Goal: Task Accomplishment & Management: Manage account settings

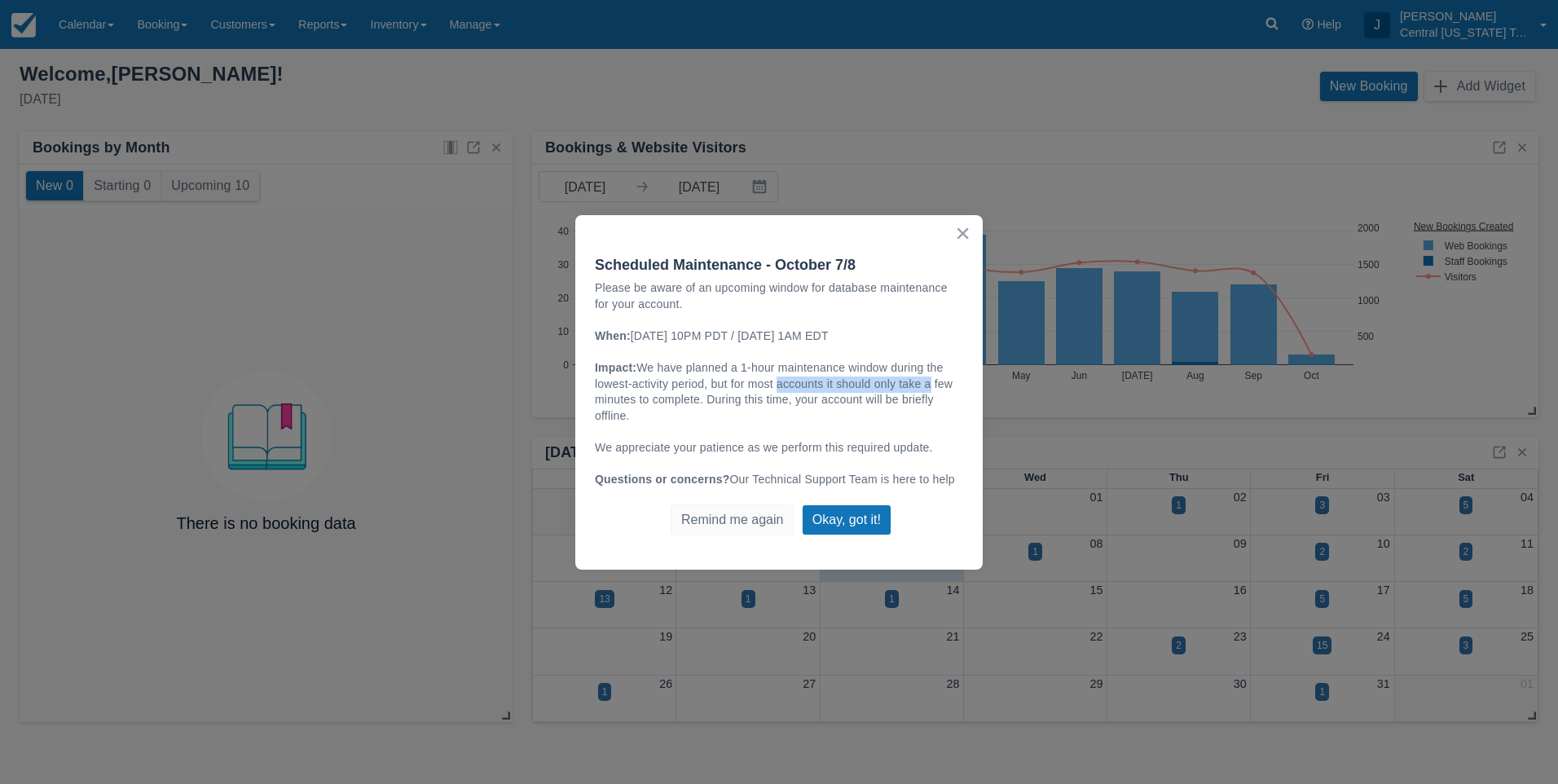
drag, startPoint x: 775, startPoint y: 377, endPoint x: 925, endPoint y: 378, distance: 150.0
click at [925, 378] on span "We have planned a 1-hour maintenance window during the lowest-activity period, …" at bounding box center [775, 391] width 361 height 61
drag, startPoint x: 925, startPoint y: 378, endPoint x: 917, endPoint y: 411, distance: 34.0
click at [918, 409] on p "Impact: We have planned a 1-hour maintenance window during the lowest-activity …" at bounding box center [779, 392] width 368 height 64
drag, startPoint x: 803, startPoint y: 395, endPoint x: 748, endPoint y: 400, distance: 55.2
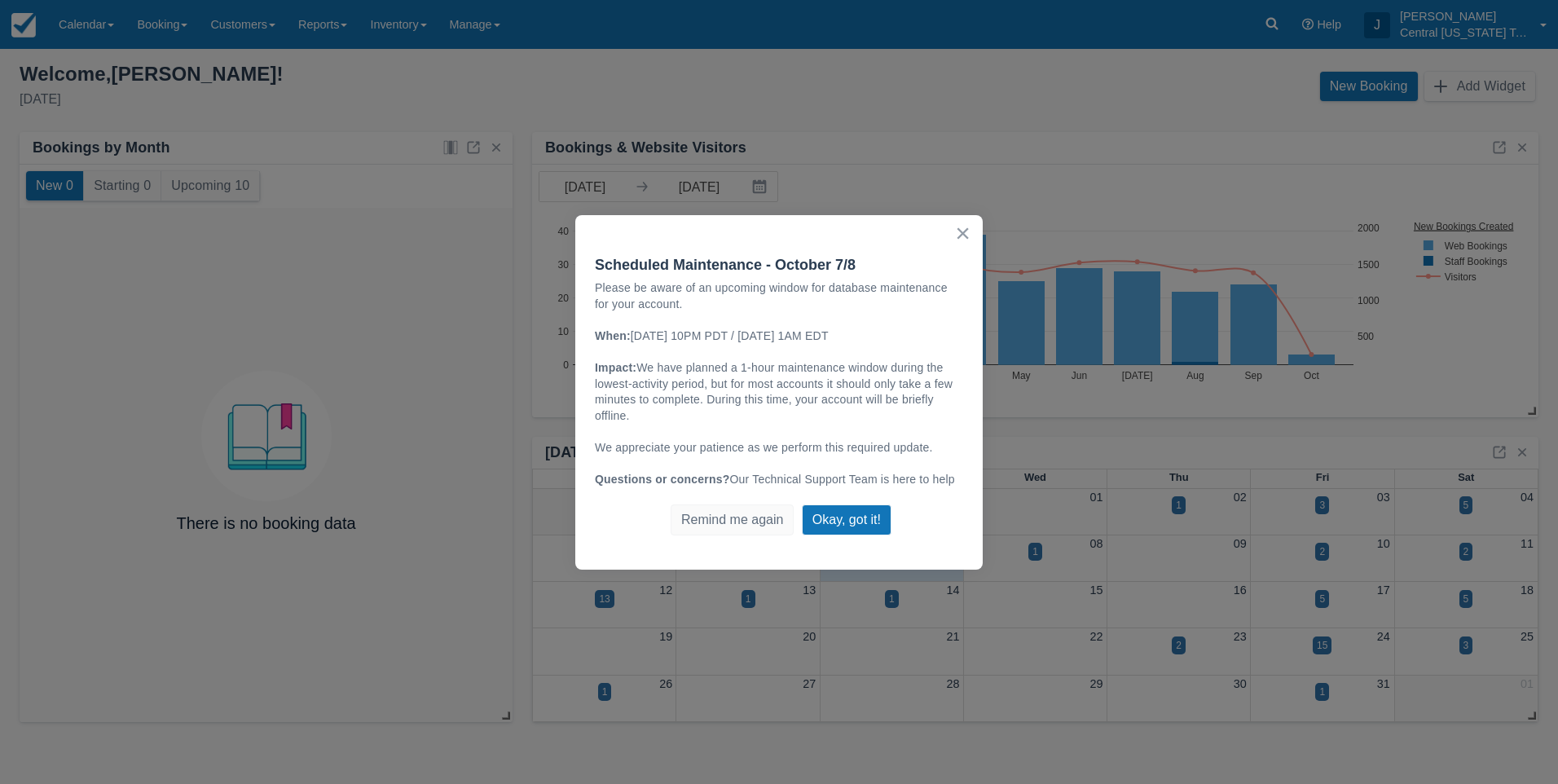
click at [802, 395] on span "We have planned a 1-hour maintenance window during the lowest-activity period, …" at bounding box center [775, 391] width 361 height 61
drag, startPoint x: 729, startPoint y: 400, endPoint x: 895, endPoint y: 407, distance: 166.1
click at [895, 406] on p "Impact: We have planned a 1-hour maintenance window during the lowest-activity …" at bounding box center [779, 392] width 368 height 64
drag, startPoint x: 895, startPoint y: 407, endPoint x: 907, endPoint y: 451, distance: 45.6
click at [910, 449] on p "We appreciate your patience as we perform this required update." at bounding box center [779, 447] width 368 height 16
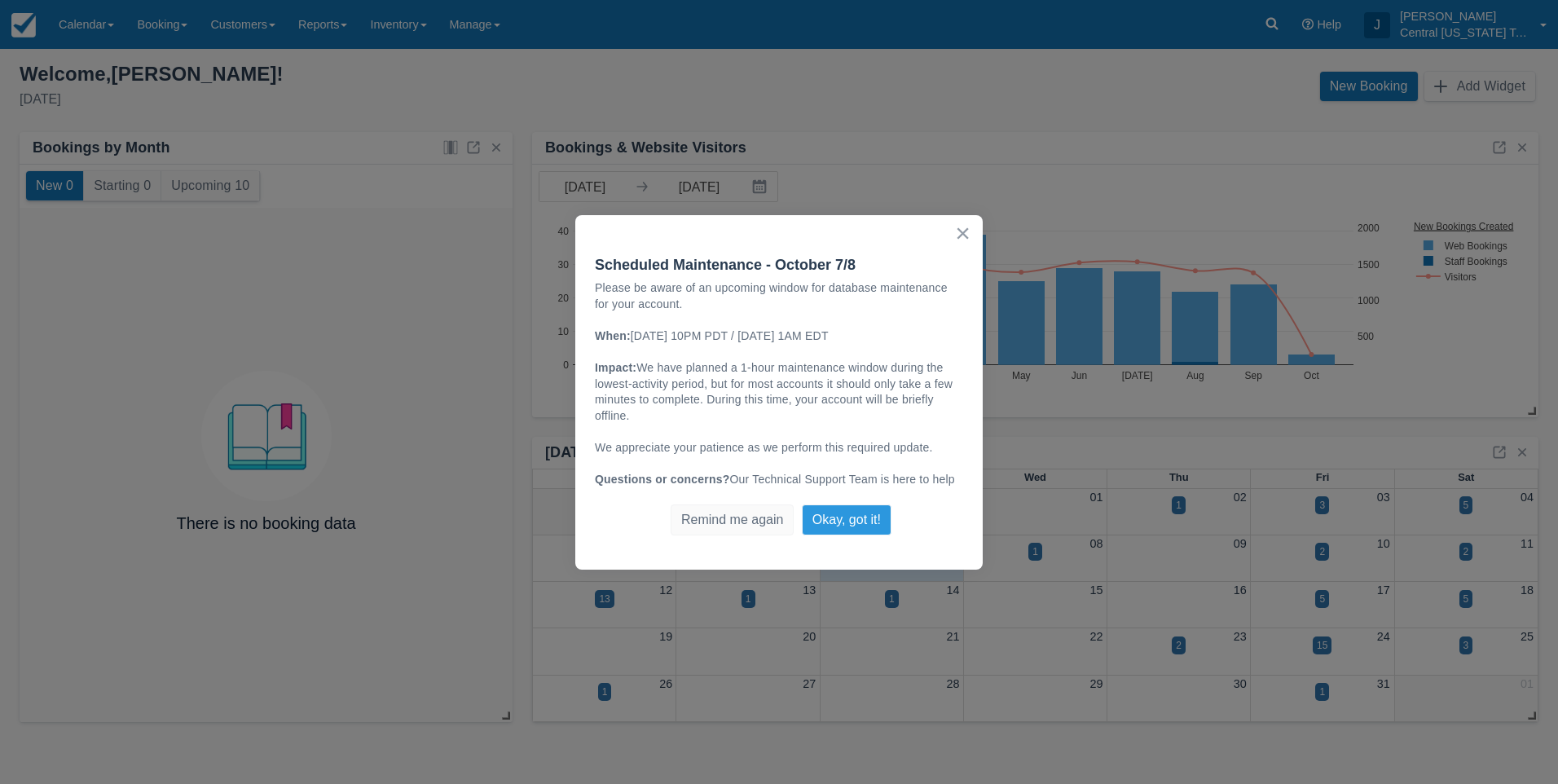
click at [856, 509] on button "Okay, got it!" at bounding box center [847, 519] width 89 height 31
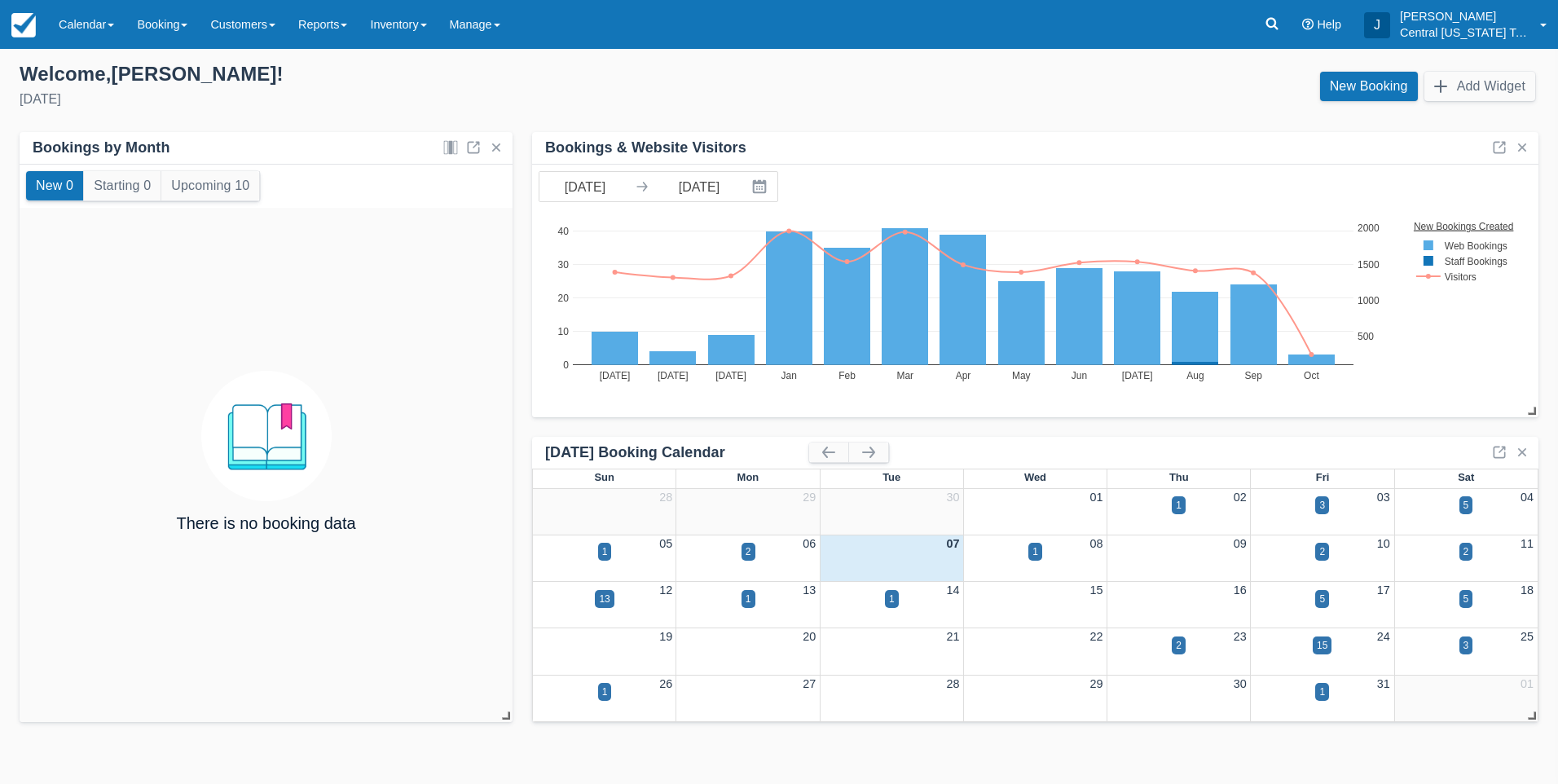
click at [726, 71] on div "Welcome , Josh !" at bounding box center [393, 74] width 746 height 25
click at [106, 24] on link "Calendar" at bounding box center [87, 24] width 78 height 49
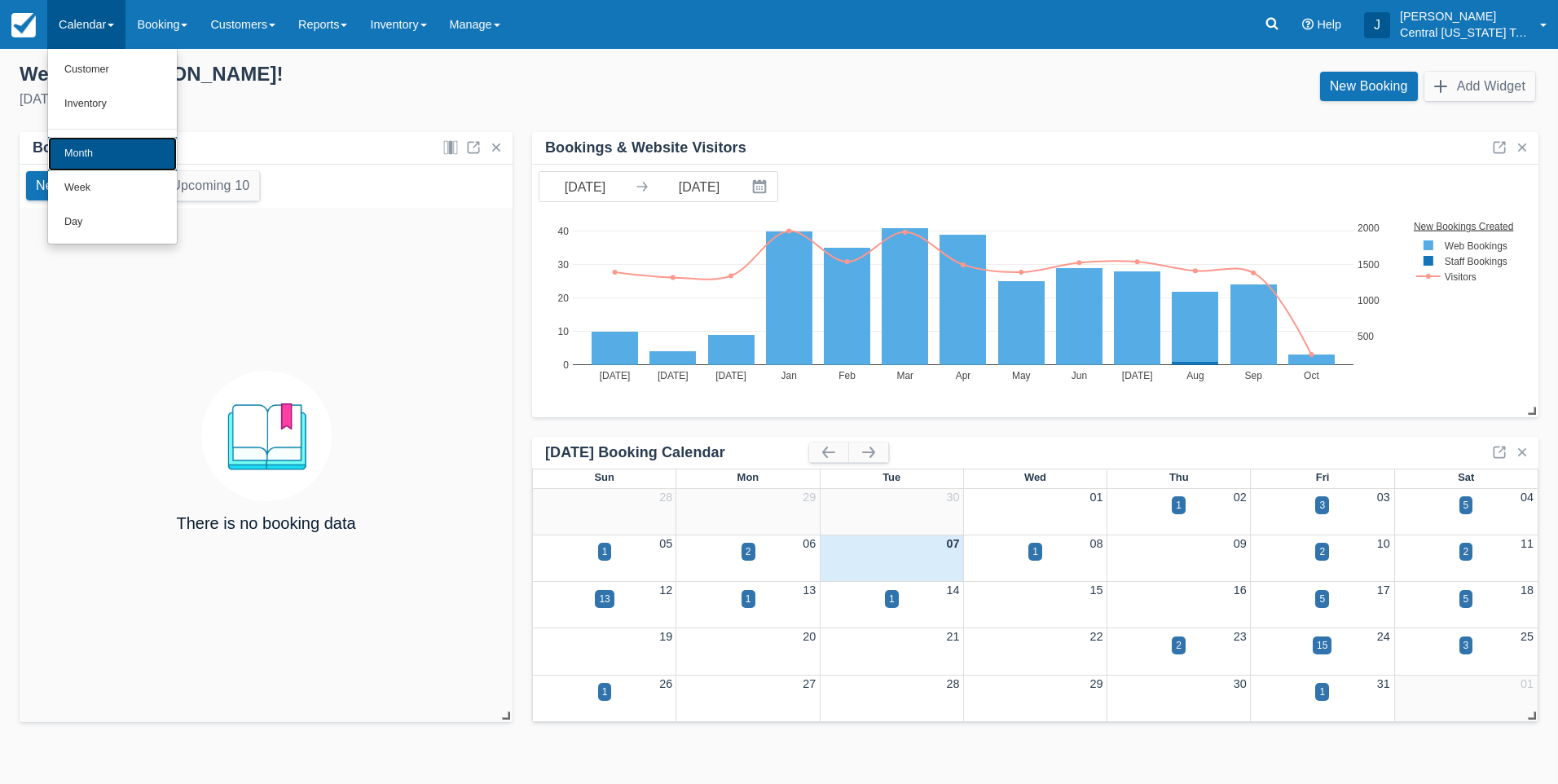
click at [116, 150] on link "Month" at bounding box center [112, 154] width 128 height 34
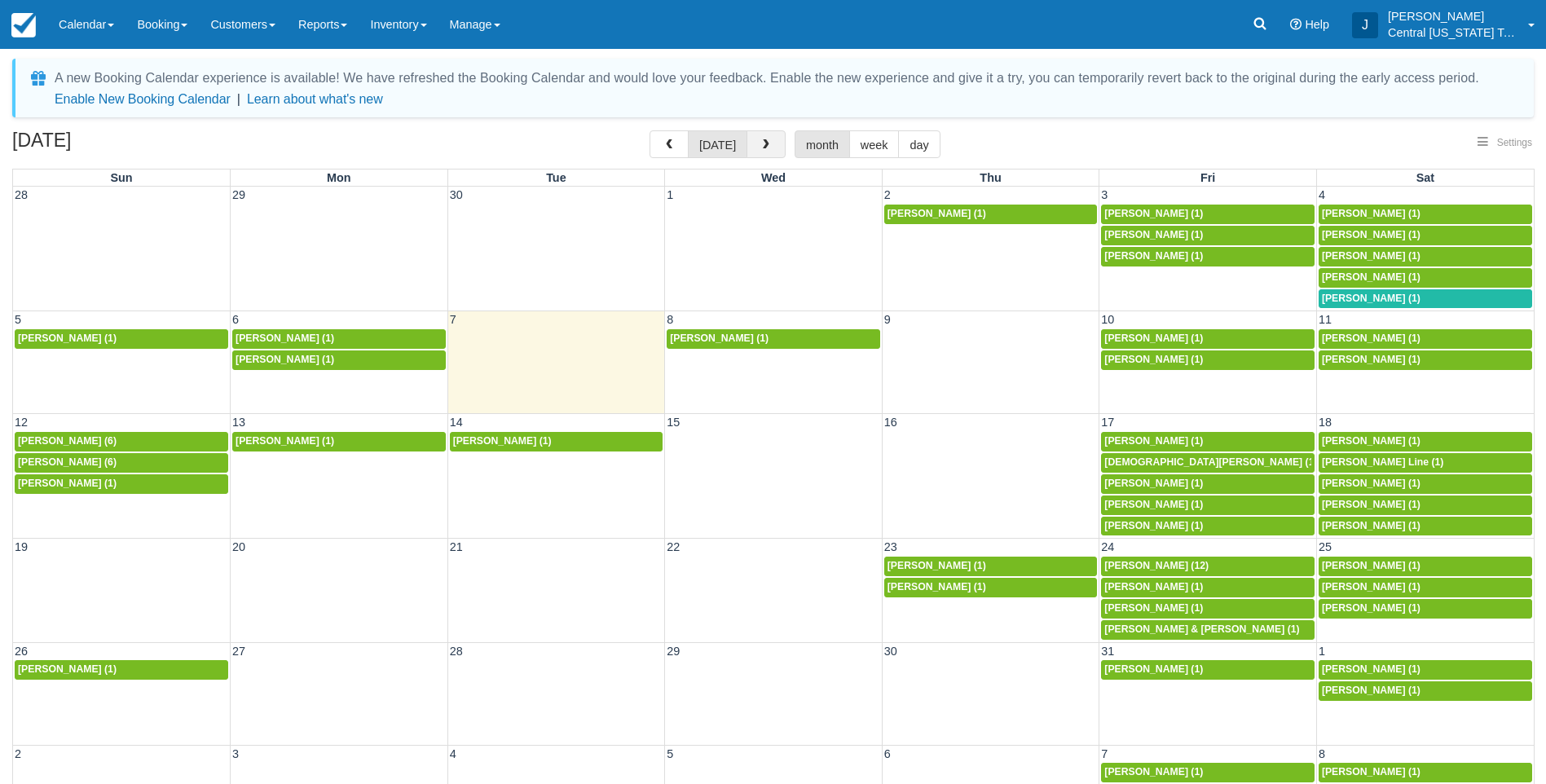
click at [763, 143] on span "button" at bounding box center [766, 145] width 11 height 11
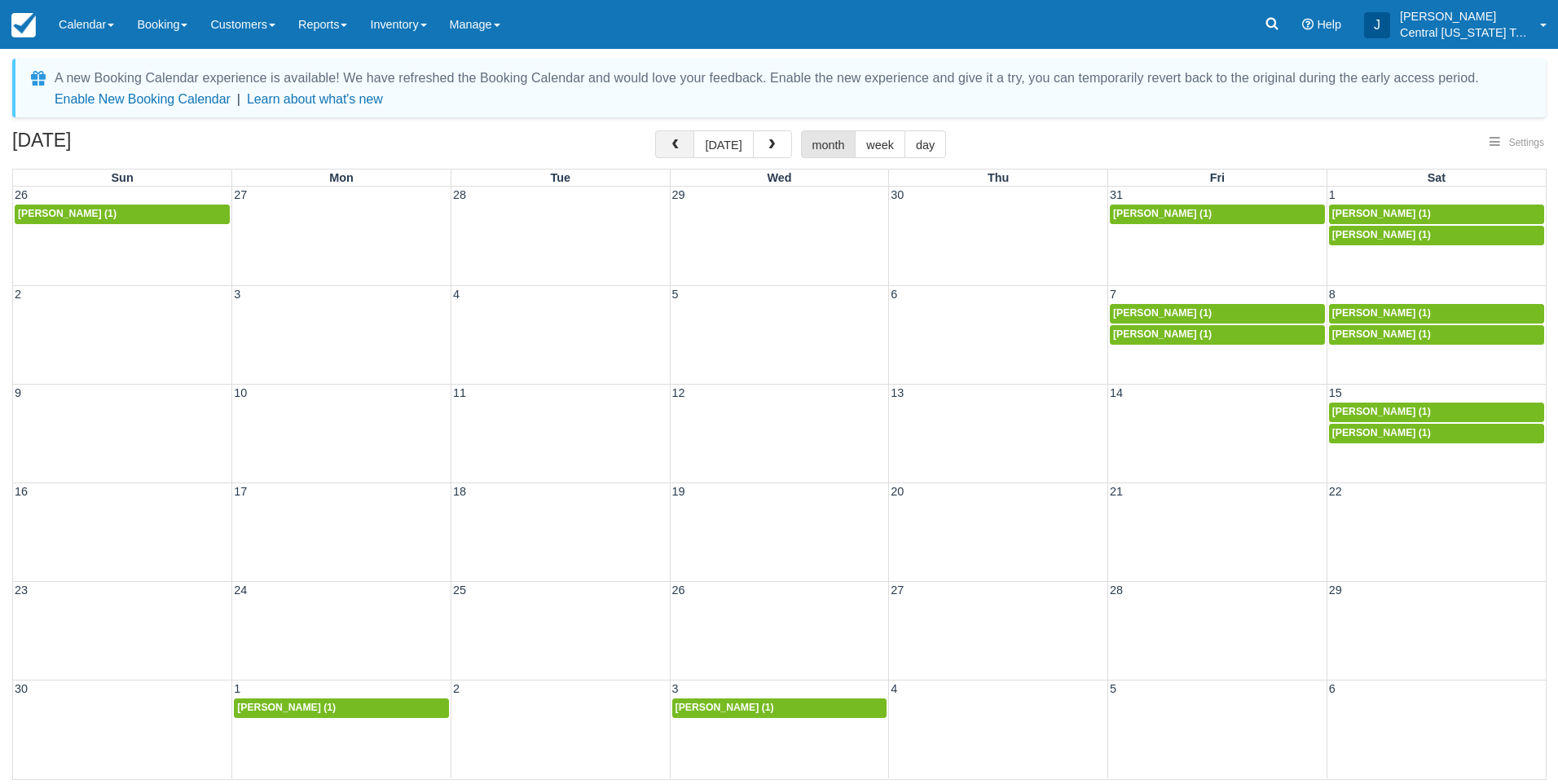
click at [679, 145] on span "button" at bounding box center [675, 145] width 11 height 11
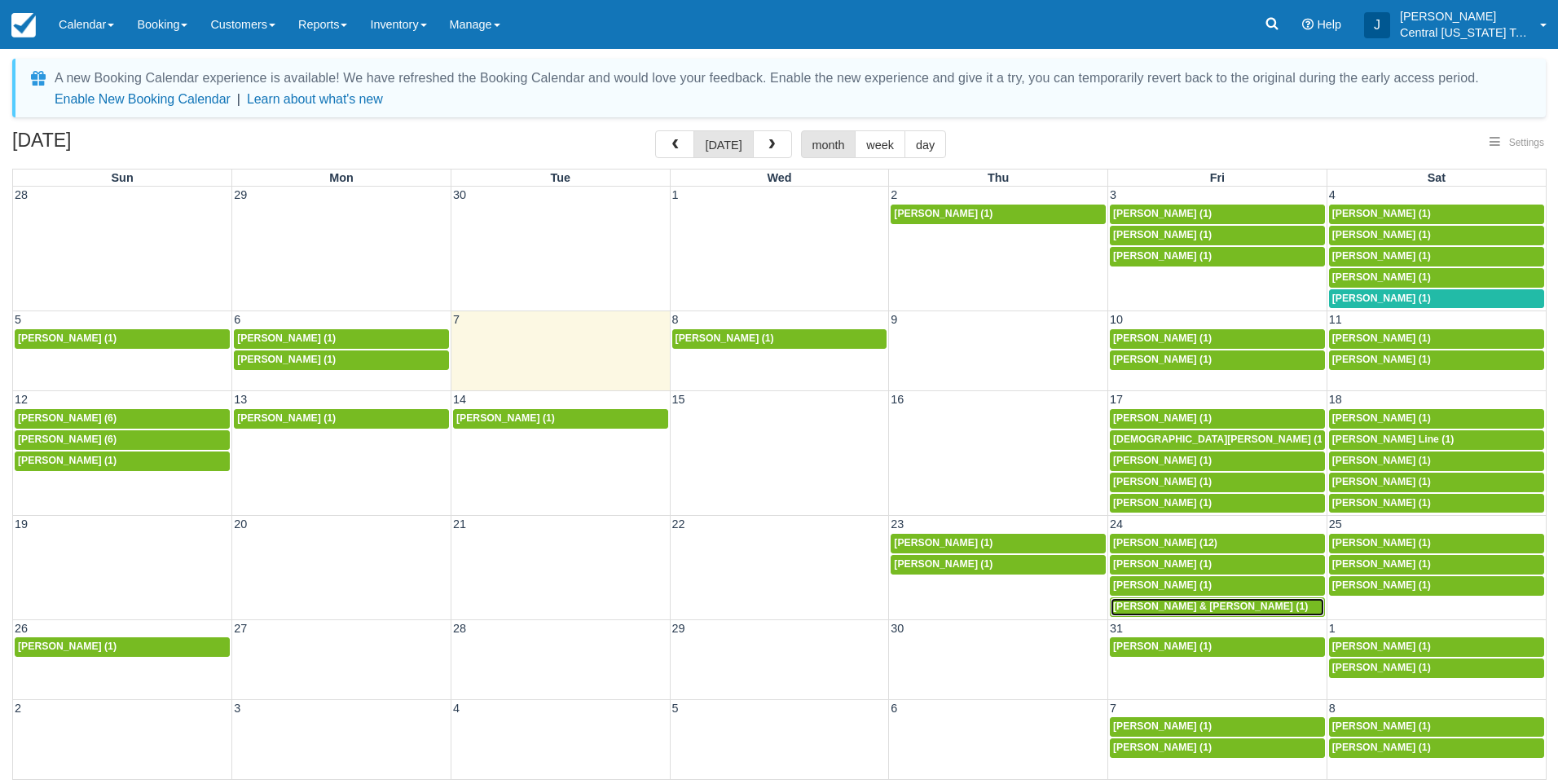
click at [1153, 610] on span "Wendy & David Miller (1)" at bounding box center [1211, 606] width 195 height 11
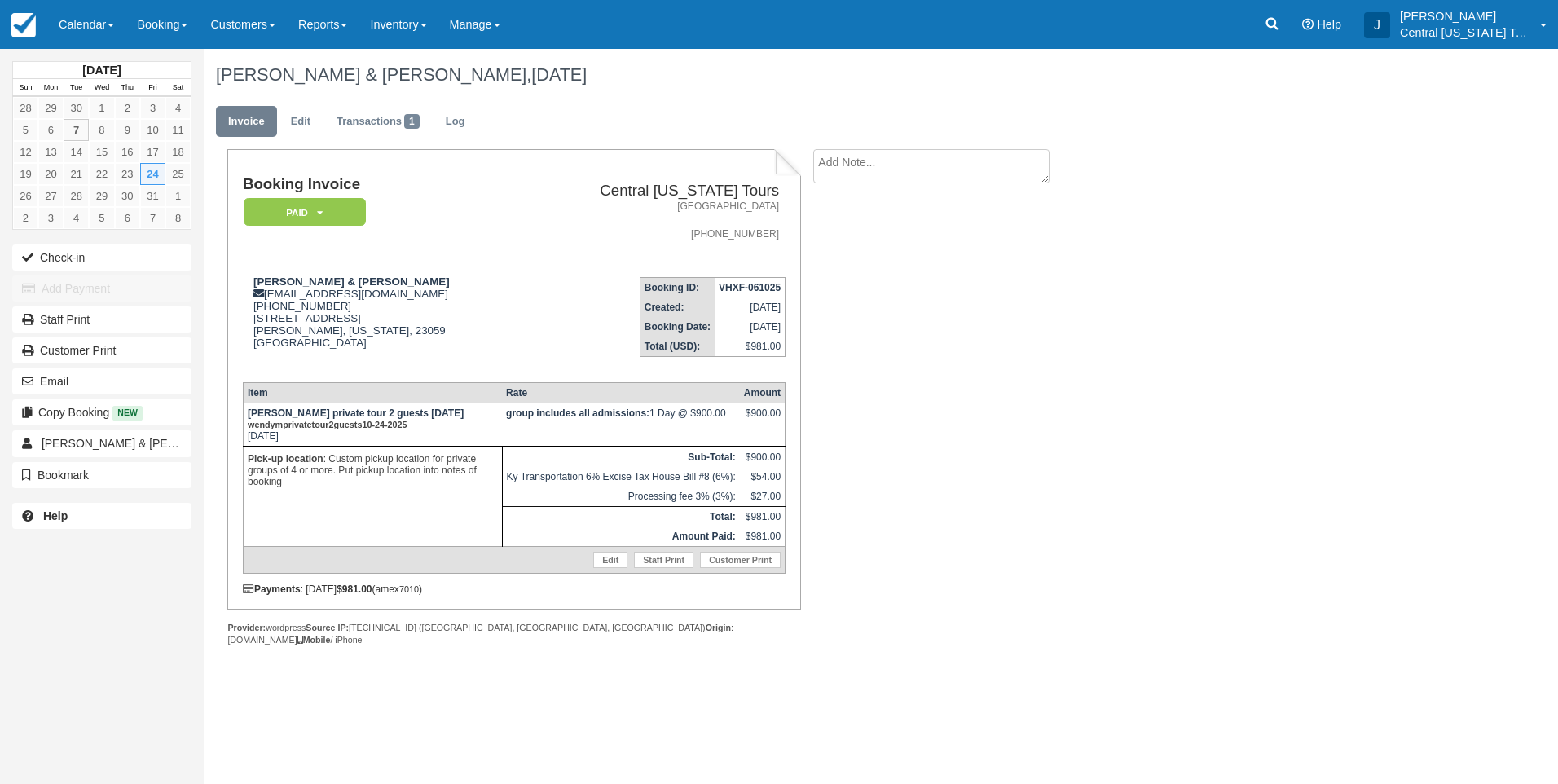
click at [1058, 378] on div "Booking Invoice Paid   Pending Reserved Deposit Waiting Cancelled Central Kentu…" at bounding box center [652, 415] width 897 height 532
click at [982, 375] on div "Booking Invoice Paid   Pending Reserved Deposit Waiting Cancelled Central Kentu…" at bounding box center [652, 415] width 897 height 532
click at [103, 36] on link "Calendar" at bounding box center [87, 24] width 78 height 49
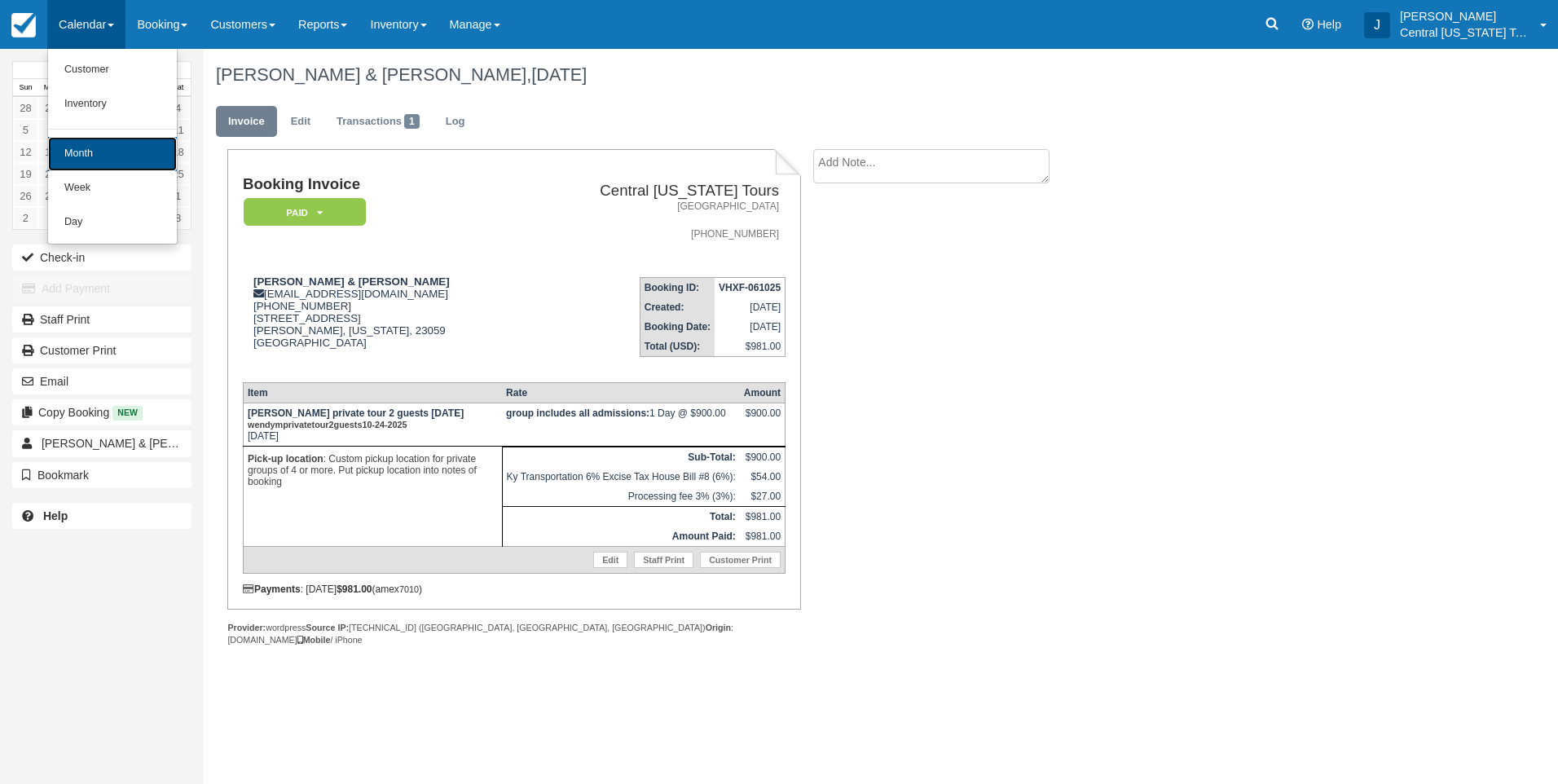
click at [88, 143] on link "Month" at bounding box center [112, 154] width 128 height 34
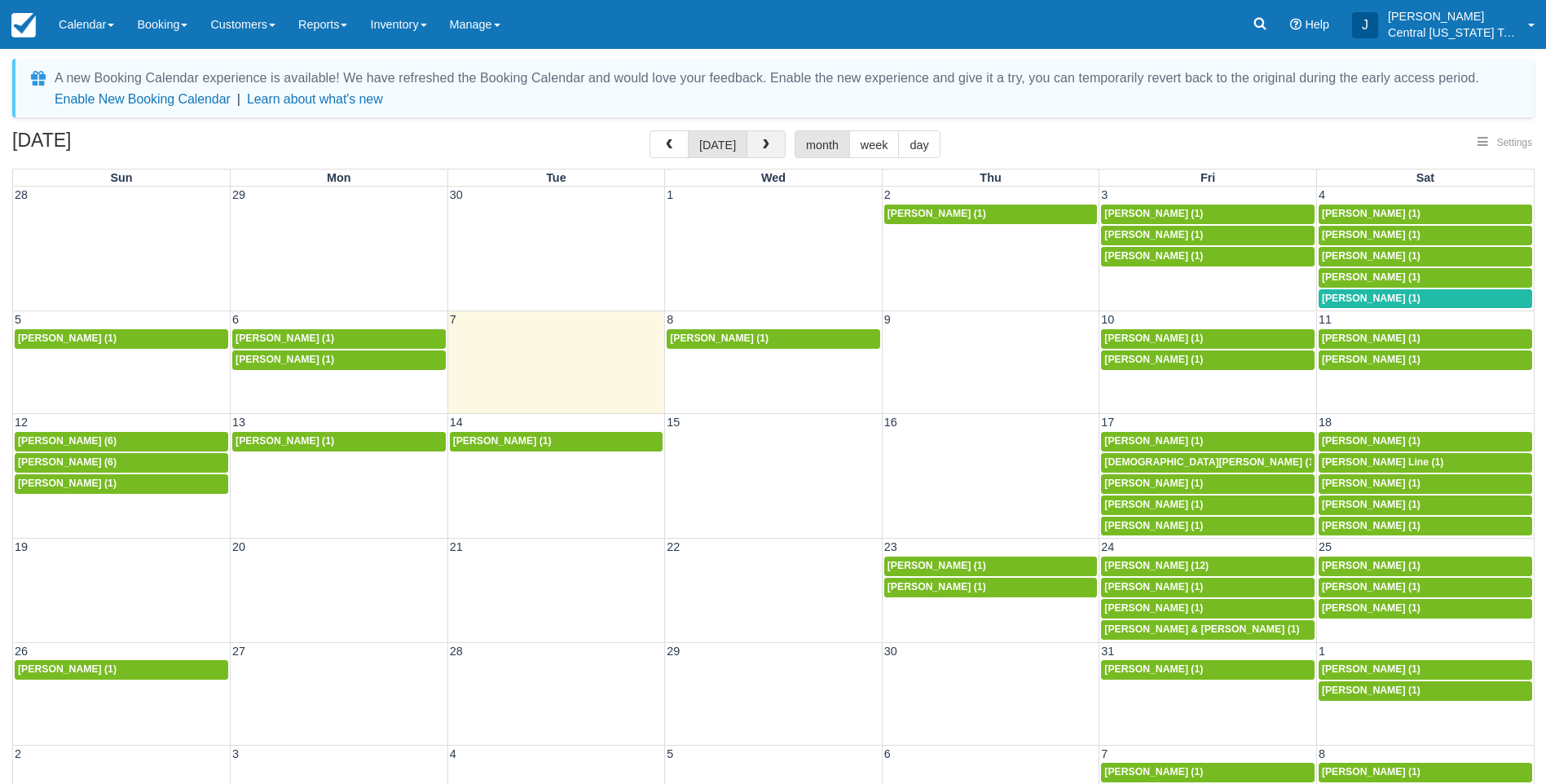
click at [762, 143] on span "button" at bounding box center [766, 145] width 11 height 11
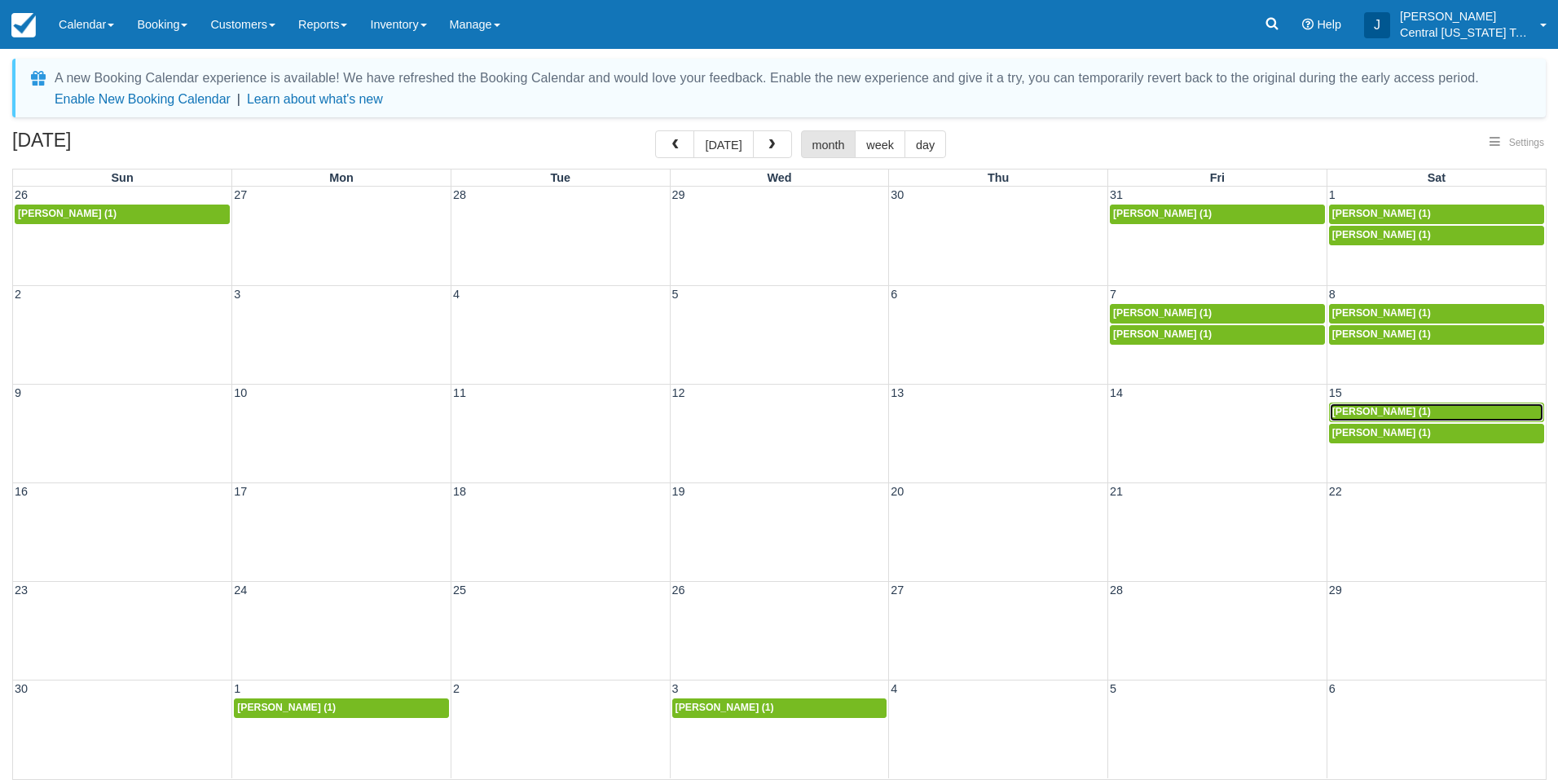
click at [1391, 405] on link "[PERSON_NAME] (1)" at bounding box center [1437, 412] width 215 height 20
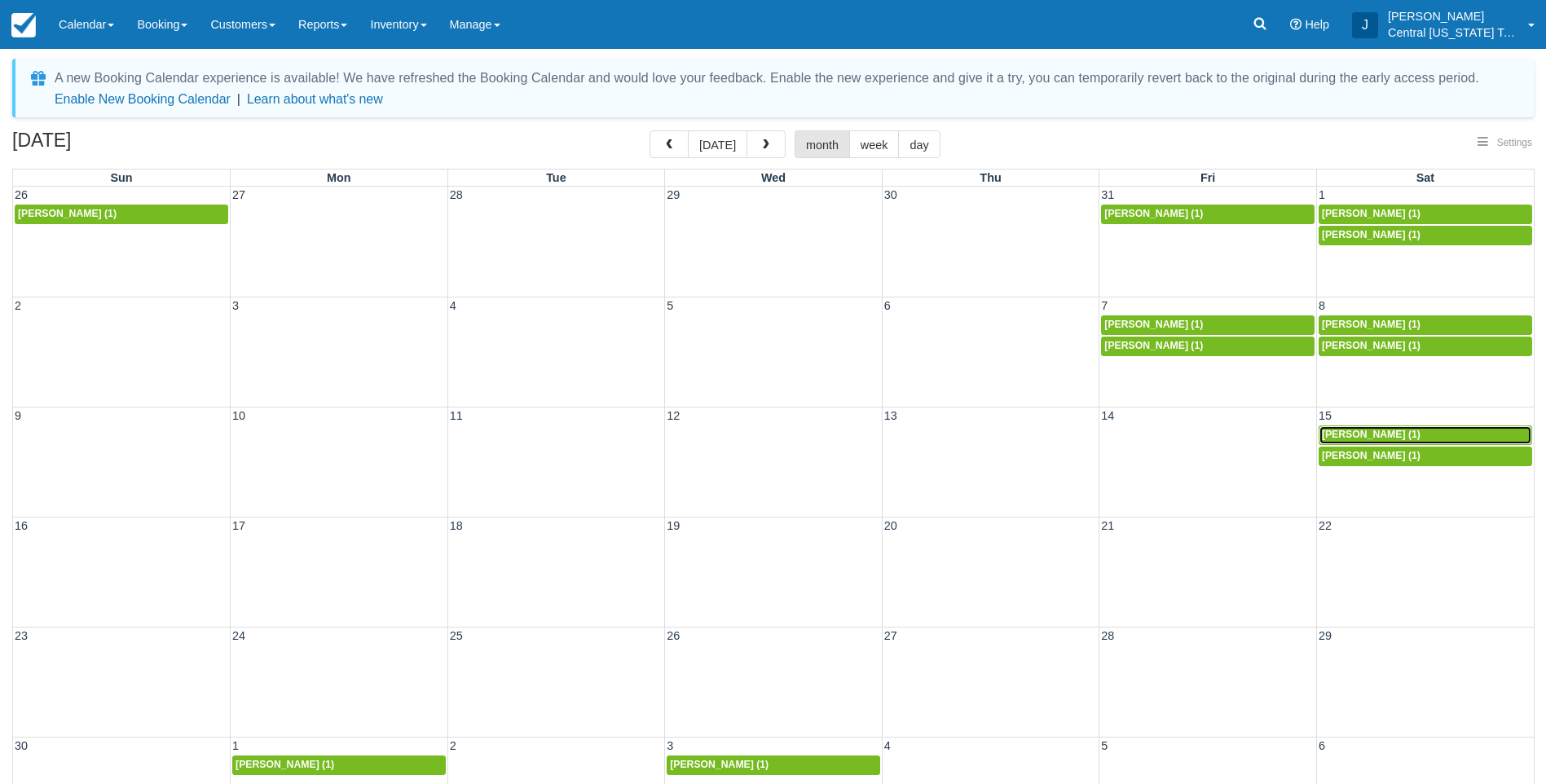
click at [1382, 431] on span "[PERSON_NAME] (1)" at bounding box center [1372, 434] width 99 height 11
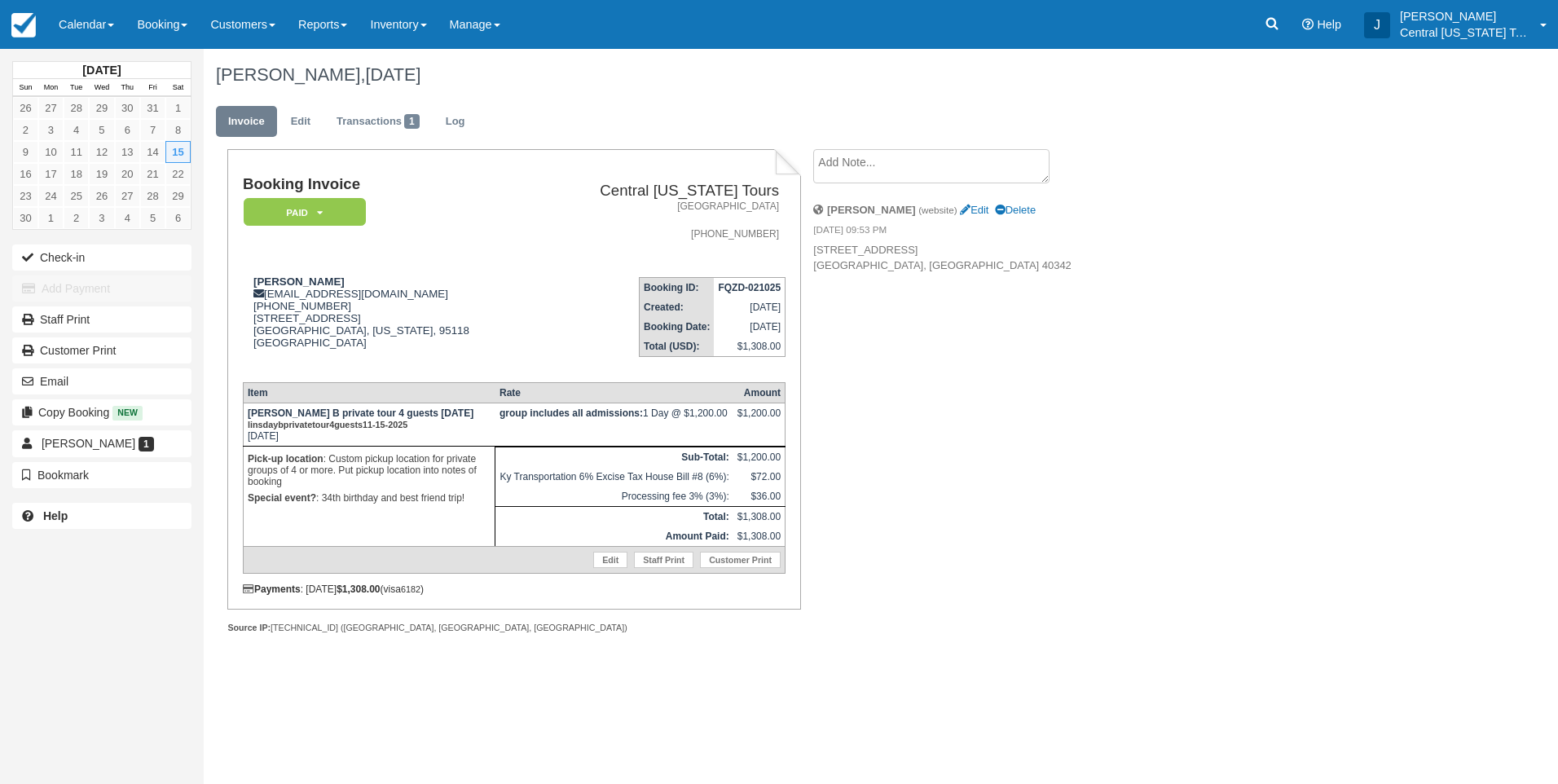
drag, startPoint x: 914, startPoint y: 489, endPoint x: 809, endPoint y: 576, distance: 136.4
click at [914, 491] on div "Booking Invoice Paid   Pending Reserved Deposit Waiting Cancelled Central [US_S…" at bounding box center [652, 409] width 897 height 519
